Goal: Information Seeking & Learning: Find specific fact

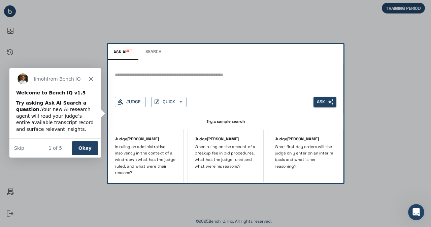
click at [87, 147] on button "Okay" at bounding box center [84, 148] width 27 height 14
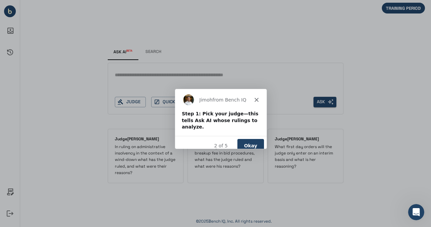
click at [249, 138] on button "Okay" at bounding box center [250, 145] width 27 height 14
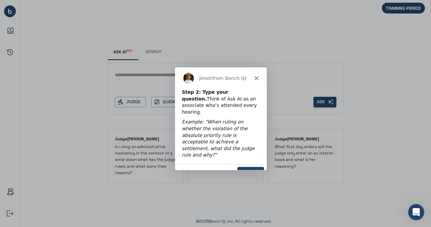
click at [255, 166] on button "Okay" at bounding box center [250, 173] width 27 height 14
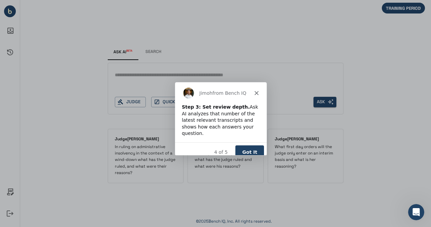
click at [251, 146] on button "Got It" at bounding box center [249, 152] width 29 height 14
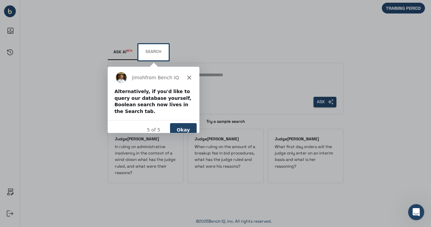
click at [181, 122] on button "Okay" at bounding box center [183, 129] width 27 height 14
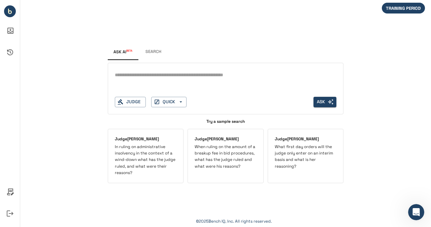
click at [149, 77] on textarea at bounding box center [225, 75] width 221 height 8
type textarea "*****"
click at [8, 54] on icon "Activity History" at bounding box center [10, 52] width 16 height 16
click at [138, 102] on button "Judge" at bounding box center [130, 102] width 31 height 10
click at [139, 76] on textarea at bounding box center [226, 75] width 222 height 8
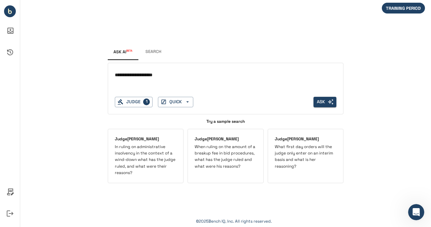
click at [151, 76] on textarea "**********" at bounding box center [226, 75] width 222 height 8
click at [170, 74] on textarea "**********" at bounding box center [226, 75] width 222 height 8
type textarea "**********"
click at [318, 104] on button "Ask" at bounding box center [324, 102] width 23 height 10
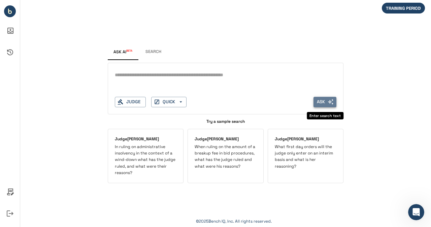
click at [317, 102] on button "Ask" at bounding box center [324, 102] width 23 height 10
click at [400, 89] on div "Ask AI BETA Search * Judge QUICK Ask Try a sample search Judge [PERSON_NAME] In…" at bounding box center [225, 113] width 411 height 227
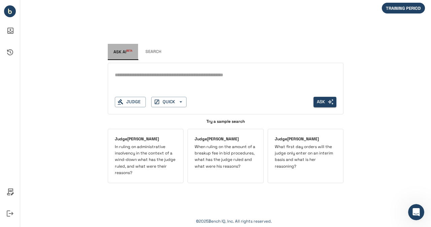
click at [119, 52] on span "Ask AI BETA" at bounding box center [122, 52] width 19 height 6
click at [160, 50] on button "Search" at bounding box center [153, 52] width 30 height 16
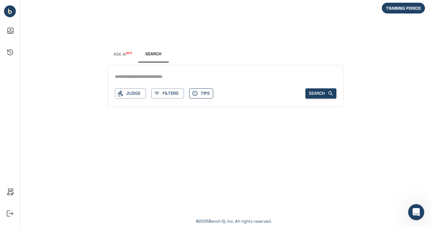
click at [204, 95] on button "Tips" at bounding box center [201, 93] width 24 height 10
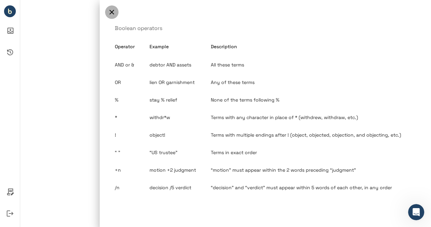
click at [112, 13] on icon "button" at bounding box center [111, 12] width 5 height 5
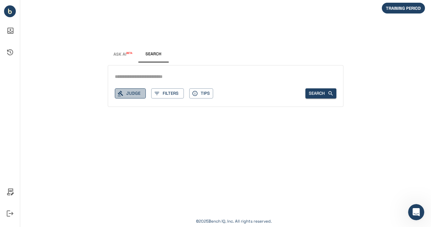
click at [133, 94] on button "Judge" at bounding box center [130, 93] width 31 height 10
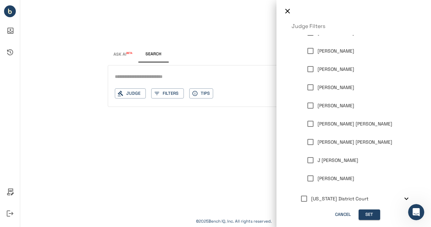
scroll to position [54, 0]
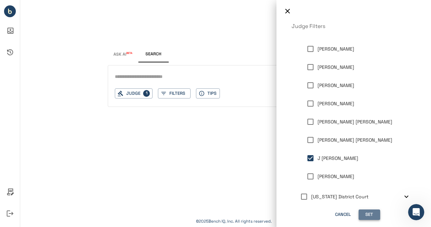
click at [365, 215] on button "Set" at bounding box center [370, 214] width 22 height 10
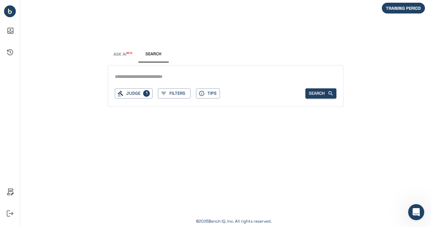
click at [129, 72] on input "text" at bounding box center [225, 77] width 221 height 10
click at [201, 92] on icon "button" at bounding box center [202, 93] width 6 height 6
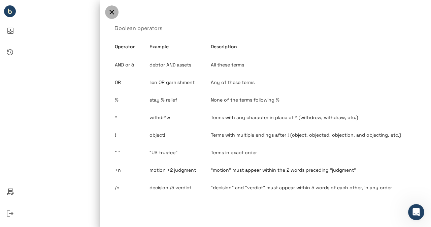
click at [110, 12] on icon "button" at bounding box center [112, 12] width 8 height 8
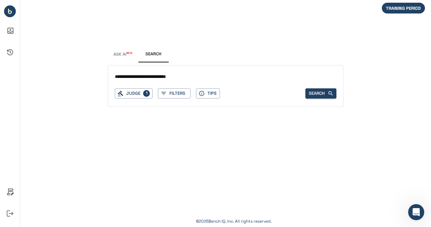
click at [136, 76] on input "**********" at bounding box center [225, 77] width 221 height 10
type input "**********"
click at [318, 96] on button "Search" at bounding box center [320, 93] width 31 height 10
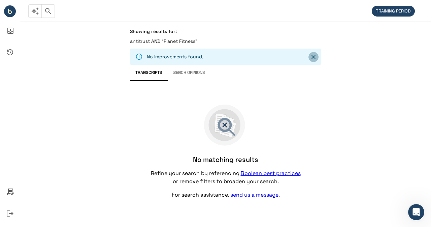
click at [312, 59] on icon "Close" at bounding box center [313, 57] width 4 height 4
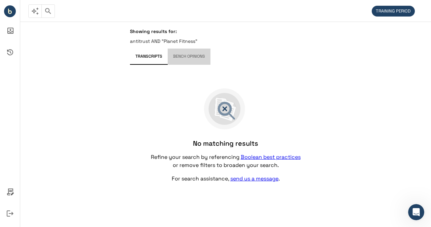
click at [198, 56] on button "Bench Opinions" at bounding box center [189, 56] width 43 height 16
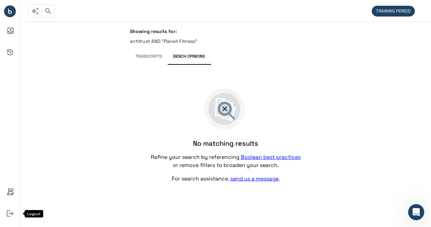
click at [10, 213] on icon "Logout" at bounding box center [10, 213] width 7 height 6
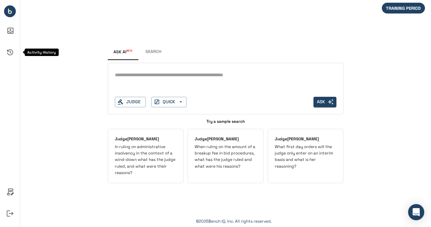
click at [12, 52] on icon "Activity History" at bounding box center [10, 52] width 16 height 16
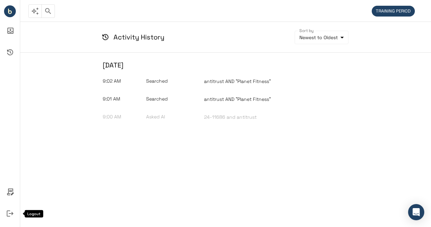
click at [10, 213] on icon "Logout" at bounding box center [10, 213] width 7 height 6
